Goal: Task Accomplishment & Management: Use online tool/utility

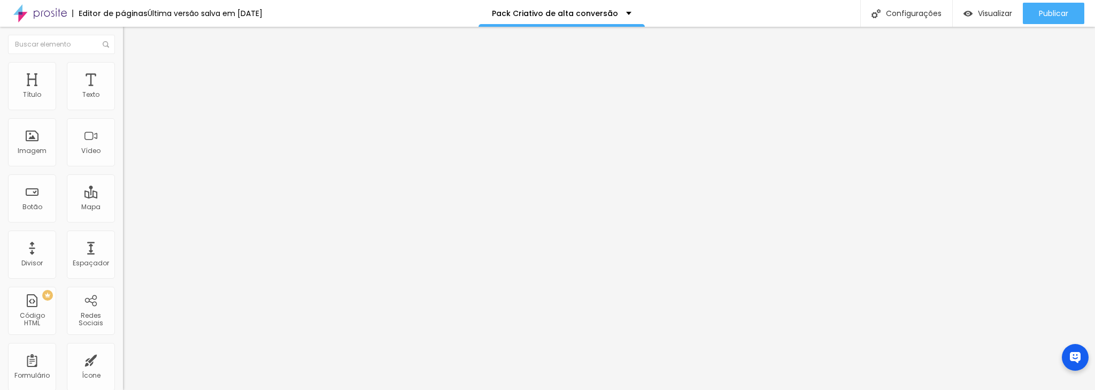
click at [133, 74] on span "Estilo" at bounding box center [141, 69] width 17 height 9
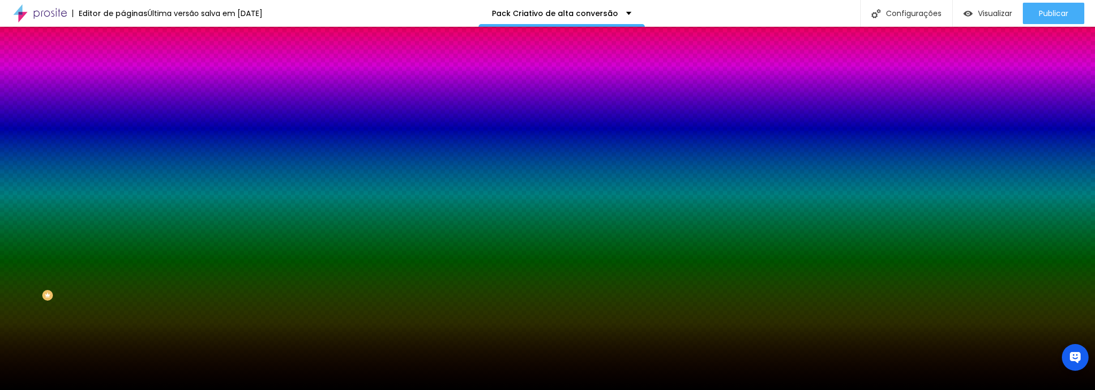
click at [181, 98] on span at bounding box center [184, 93] width 6 height 9
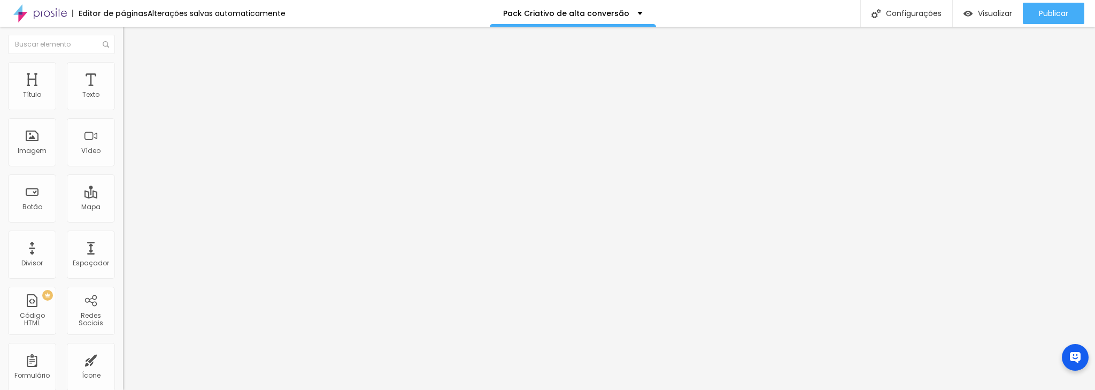
click at [123, 71] on li "Estilo" at bounding box center [184, 67] width 123 height 11
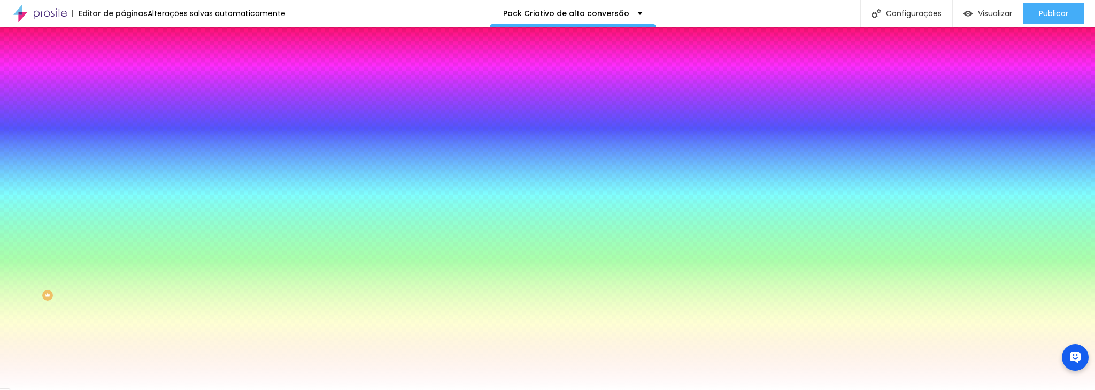
click at [181, 98] on span at bounding box center [184, 93] width 6 height 9
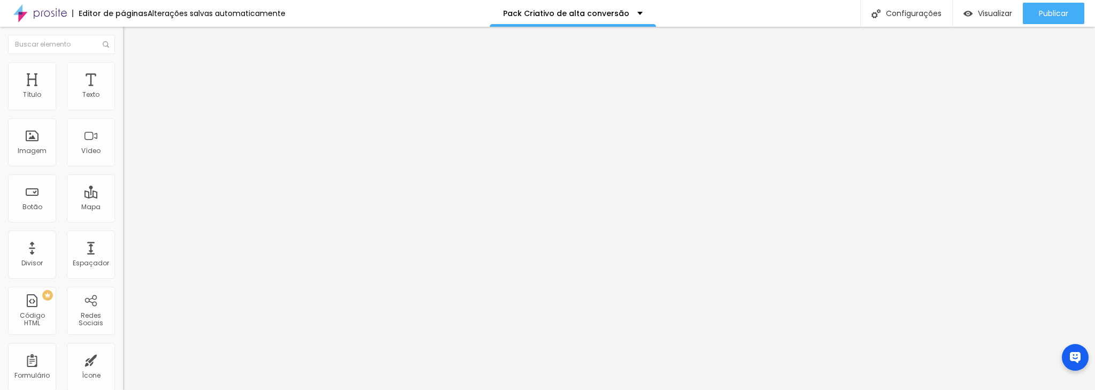
click at [133, 73] on span "Estilo" at bounding box center [141, 69] width 17 height 9
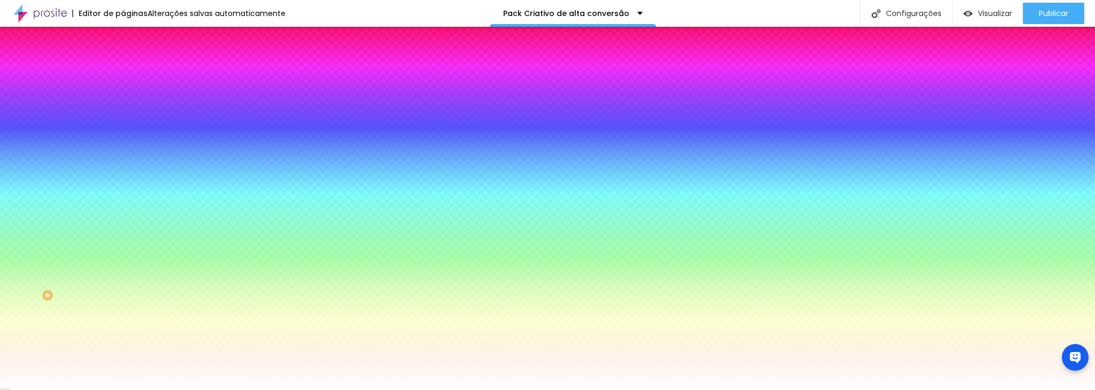
click at [181, 98] on span at bounding box center [184, 93] width 6 height 9
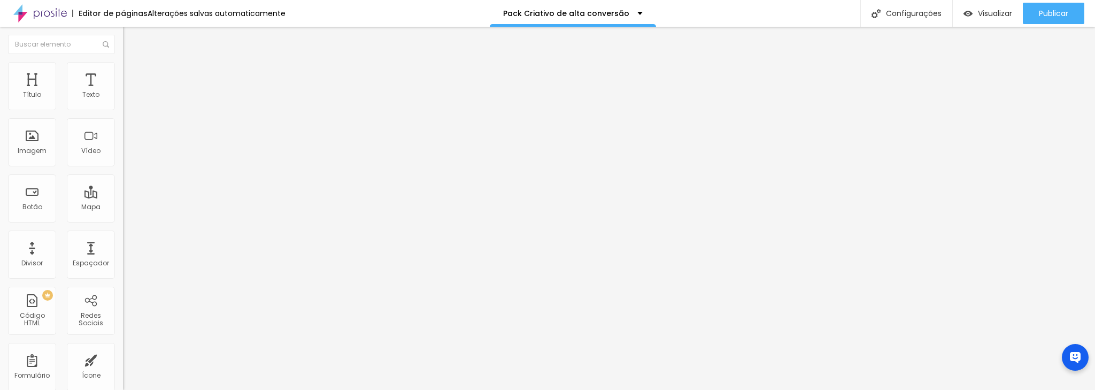
click at [133, 74] on span "Estilo" at bounding box center [141, 69] width 17 height 9
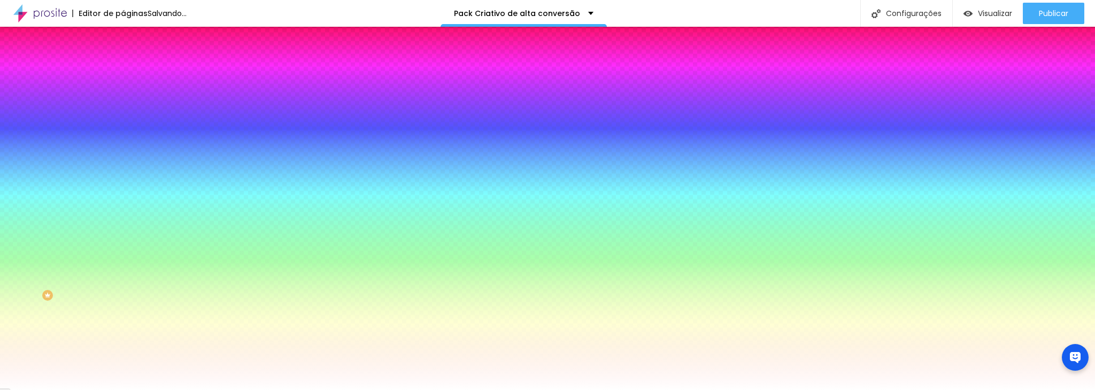
click at [181, 96] on img at bounding box center [184, 93] width 6 height 6
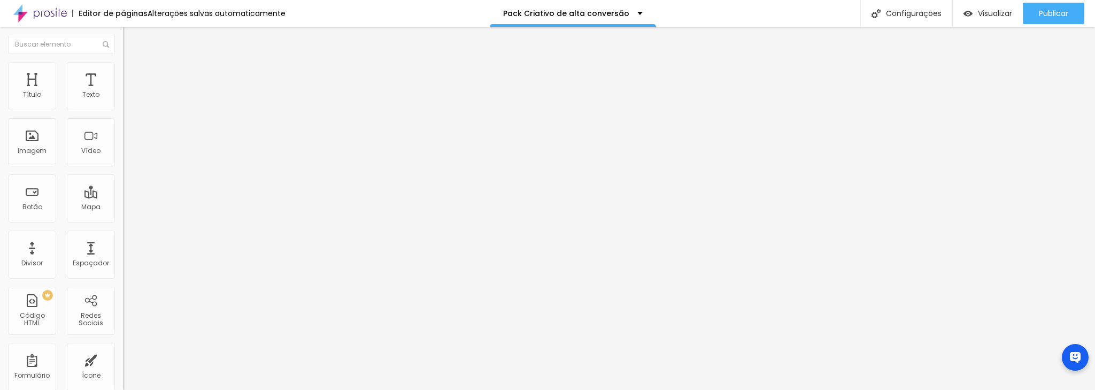
click at [123, 66] on img at bounding box center [128, 67] width 10 height 10
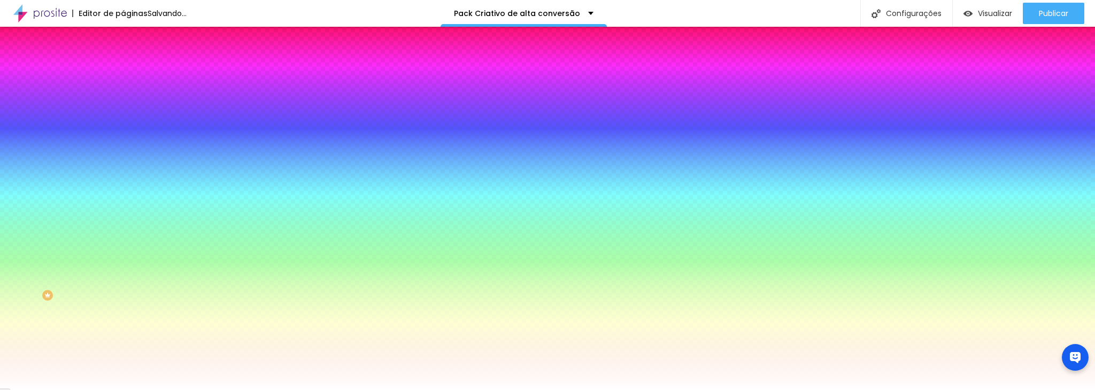
click at [123, 97] on div "Trocar imagem" at bounding box center [184, 93] width 123 height 7
click at [181, 96] on img at bounding box center [184, 93] width 6 height 6
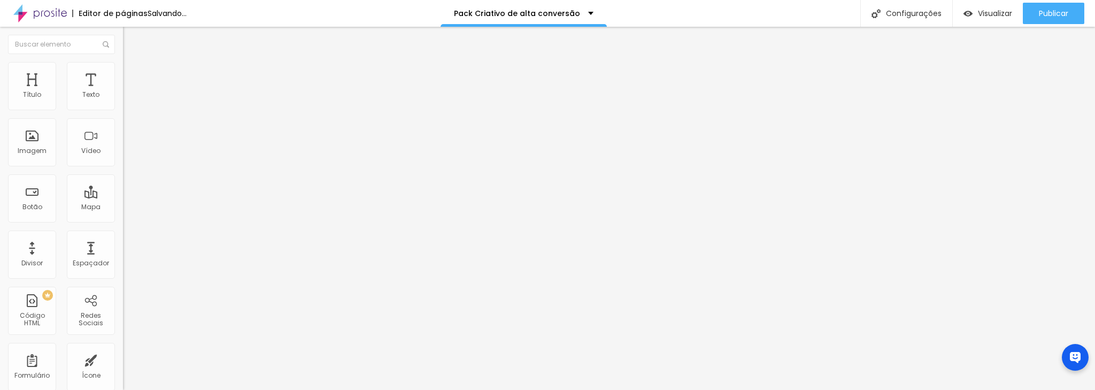
click at [133, 72] on span "Estilo" at bounding box center [141, 69] width 17 height 9
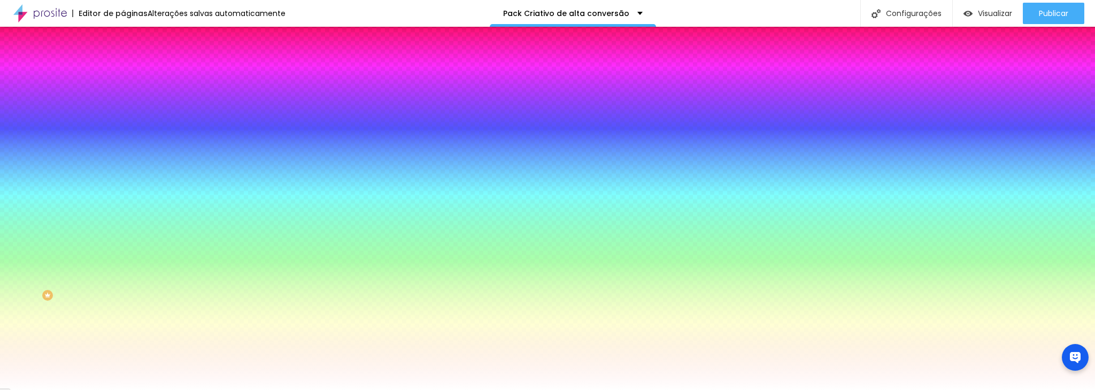
click at [181, 98] on span at bounding box center [184, 93] width 6 height 9
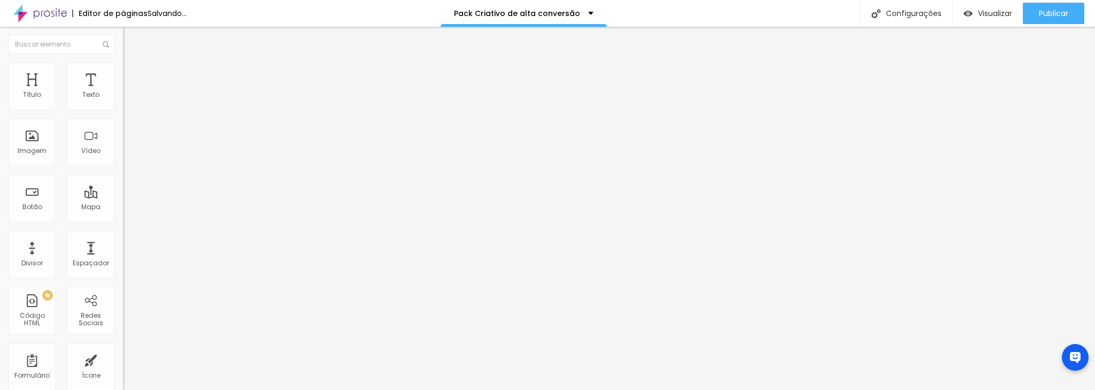
click at [123, 69] on li "Estilo" at bounding box center [184, 67] width 123 height 11
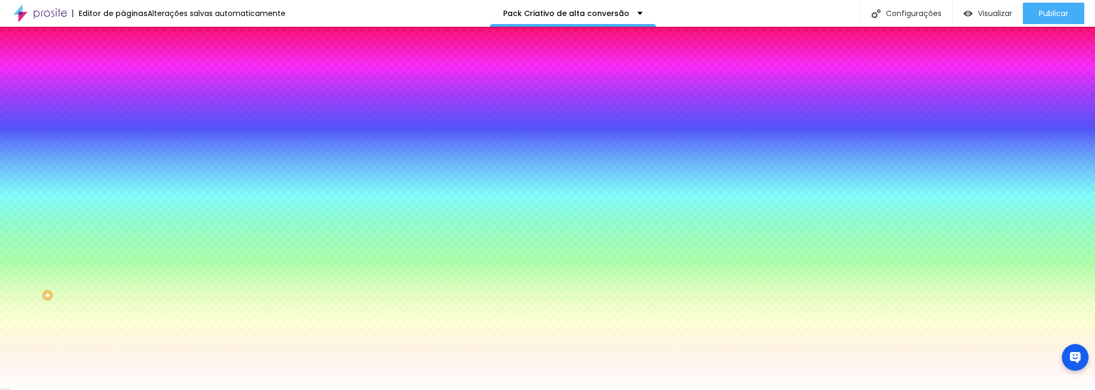
click at [123, 97] on div "Trocar imagem" at bounding box center [184, 93] width 123 height 7
click at [181, 96] on img at bounding box center [184, 93] width 6 height 6
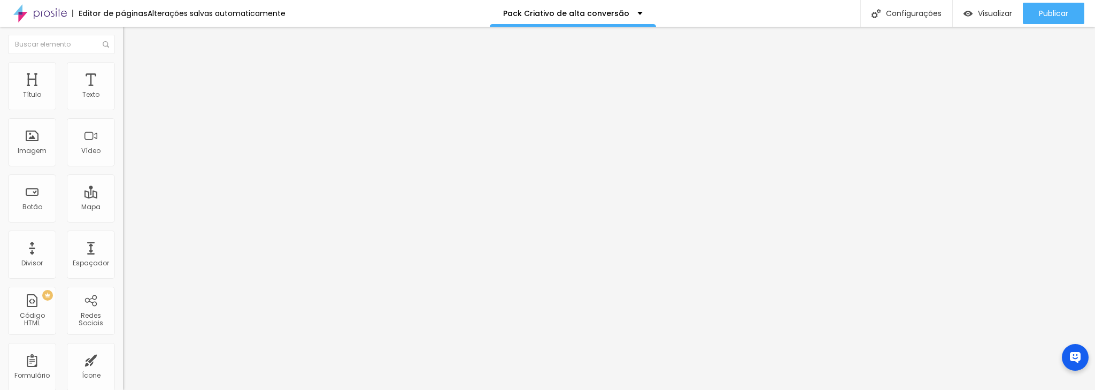
click at [133, 73] on span "Estilo" at bounding box center [141, 69] width 17 height 9
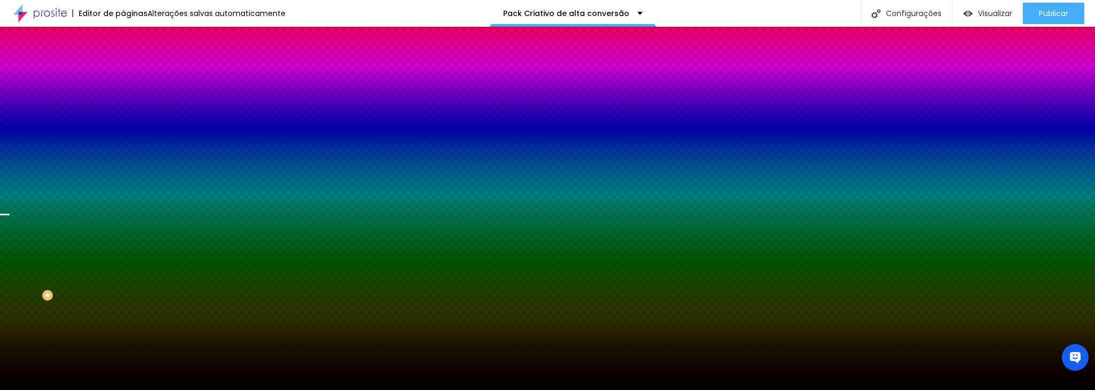
click at [181, 98] on span at bounding box center [184, 93] width 6 height 9
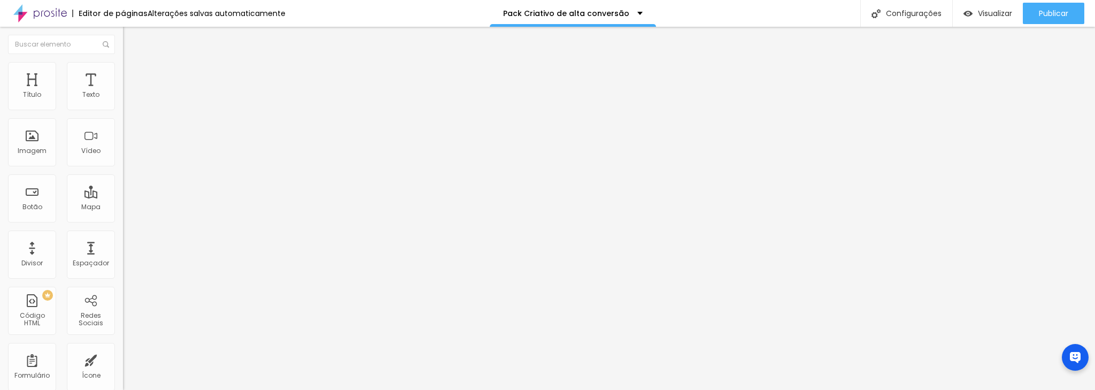
click at [123, 64] on img at bounding box center [128, 67] width 10 height 10
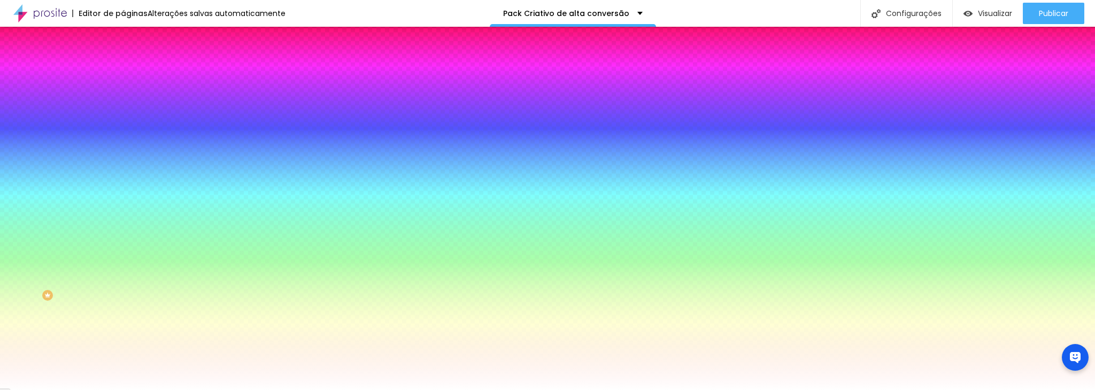
drag, startPoint x: 93, startPoint y: 164, endPoint x: 91, endPoint y: 156, distance: 8.2
click at [123, 97] on div "Trocar imagem" at bounding box center [184, 93] width 123 height 7
click at [181, 98] on span at bounding box center [184, 93] width 6 height 9
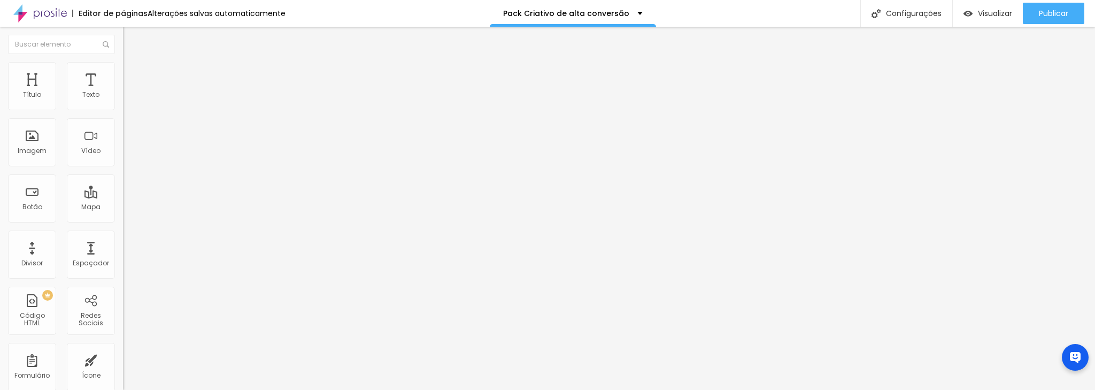
click at [123, 65] on img at bounding box center [128, 67] width 10 height 10
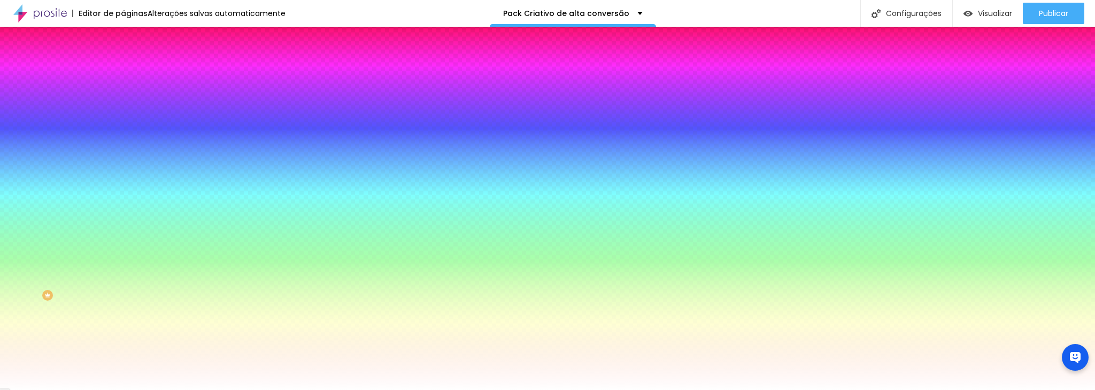
click at [123, 97] on div "Trocar imagem" at bounding box center [184, 93] width 123 height 7
click at [181, 98] on span at bounding box center [184, 93] width 6 height 9
